Goal: Navigation & Orientation: Find specific page/section

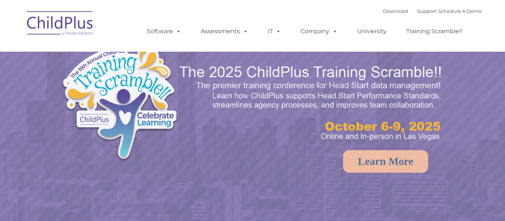
select select "MEDIUM"
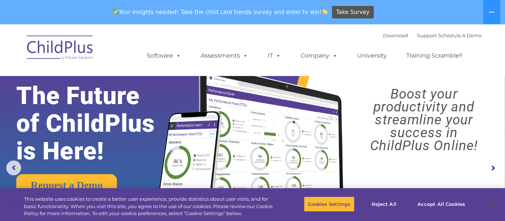
click at [83, 51] on img at bounding box center [60, 48] width 74 height 37
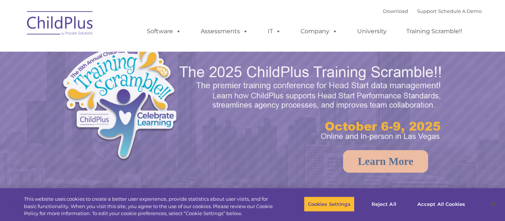
select select "MEDIUM"
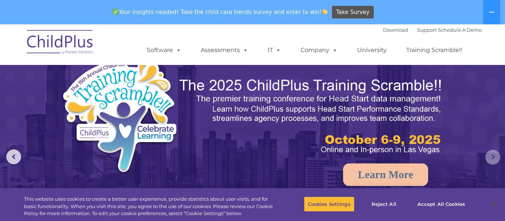
click at [493, 161] on rs-arrow at bounding box center [492, 157] width 15 height 15
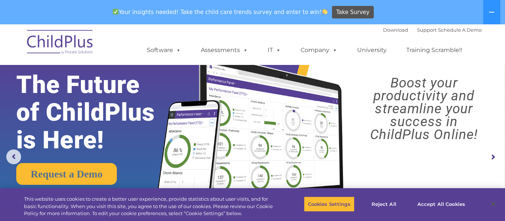
click at [494, 161] on rs-arrow at bounding box center [492, 157] width 15 height 15
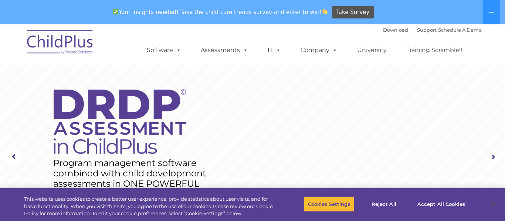
click at [494, 161] on rs-arrow at bounding box center [492, 157] width 15 height 15
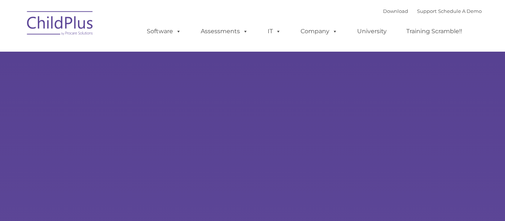
type input ""
select select "MEDIUM"
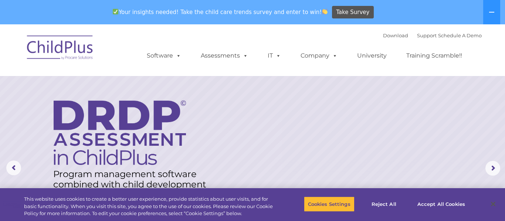
click at [394, 38] on div "Download Support | Schedule A Demo " at bounding box center [432, 35] width 99 height 11
click at [369, 43] on ul "Software ChildPlus: The original and most widely-used Head Start data managemen…" at bounding box center [307, 56] width 350 height 30
click at [387, 36] on link "Download" at bounding box center [395, 36] width 25 height 6
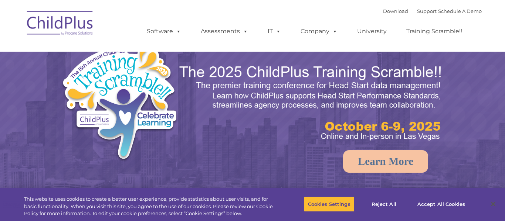
select select "MEDIUM"
